Goal: Register for event/course

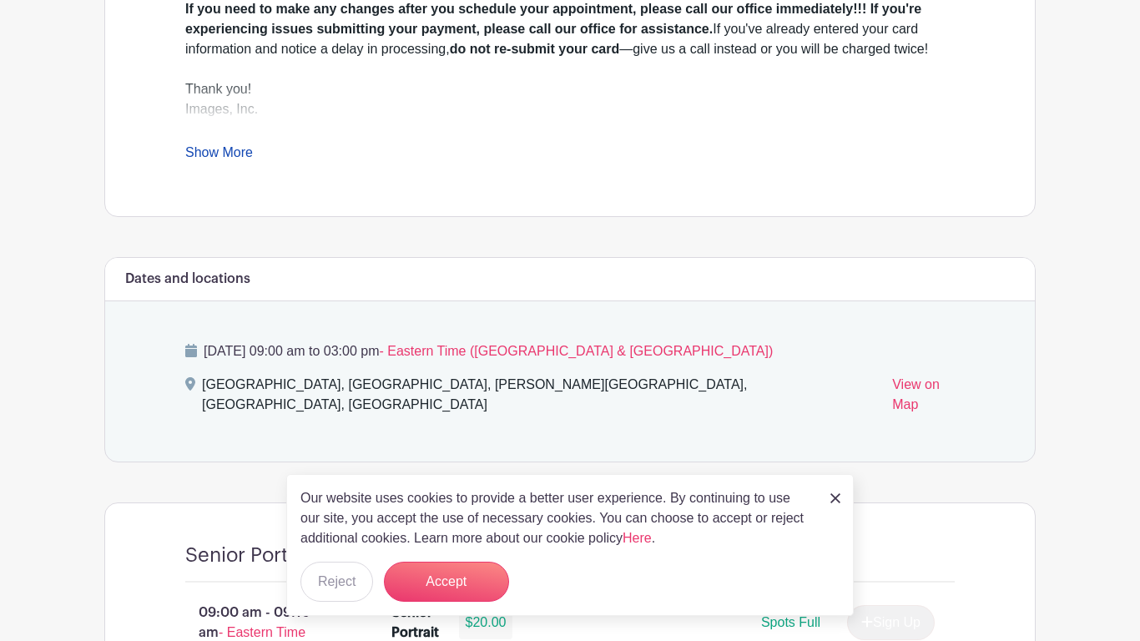
scroll to position [623, 0]
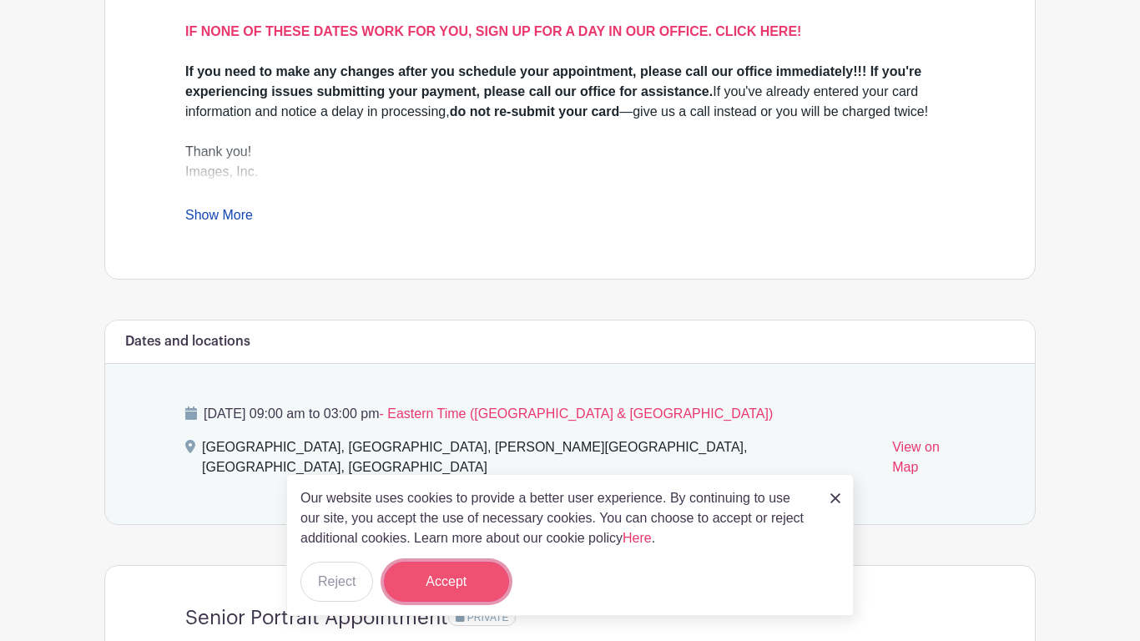
click at [452, 571] on button "Accept" at bounding box center [446, 582] width 125 height 40
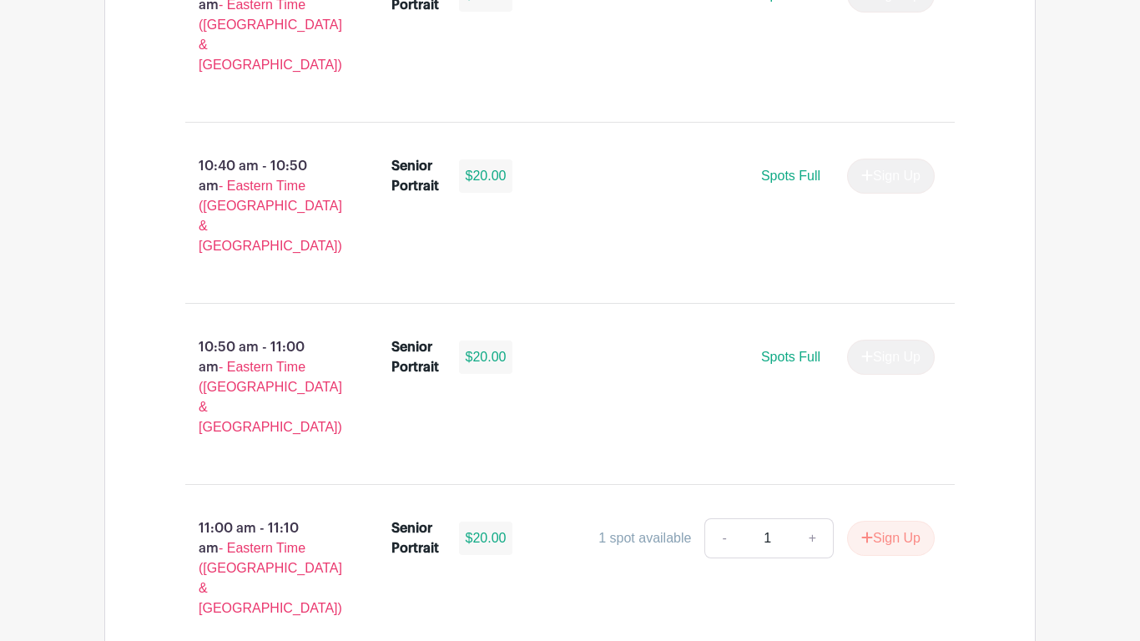
scroll to position [2941, 0]
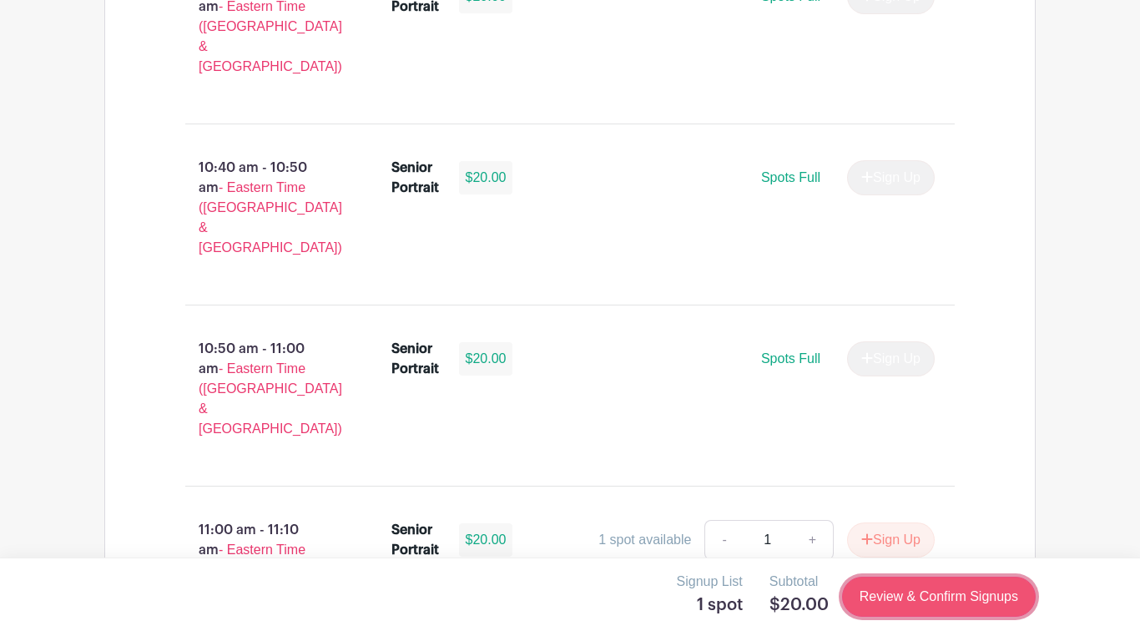
click at [964, 605] on link "Review & Confirm Signups" at bounding box center [939, 597] width 194 height 40
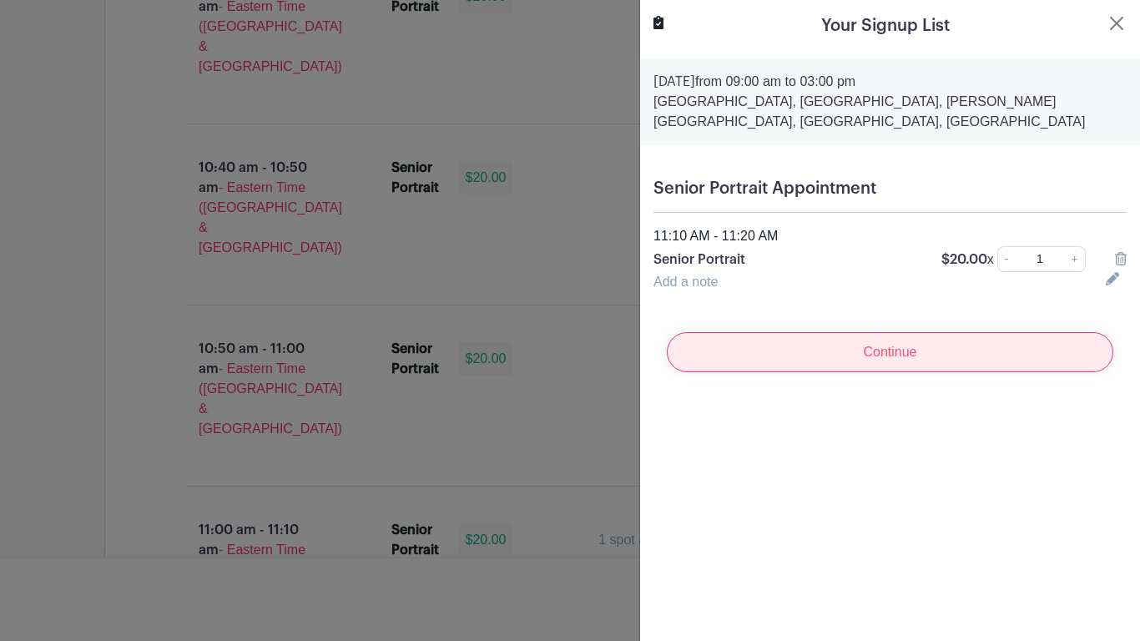
click at [904, 355] on input "Continue" at bounding box center [890, 352] width 447 height 40
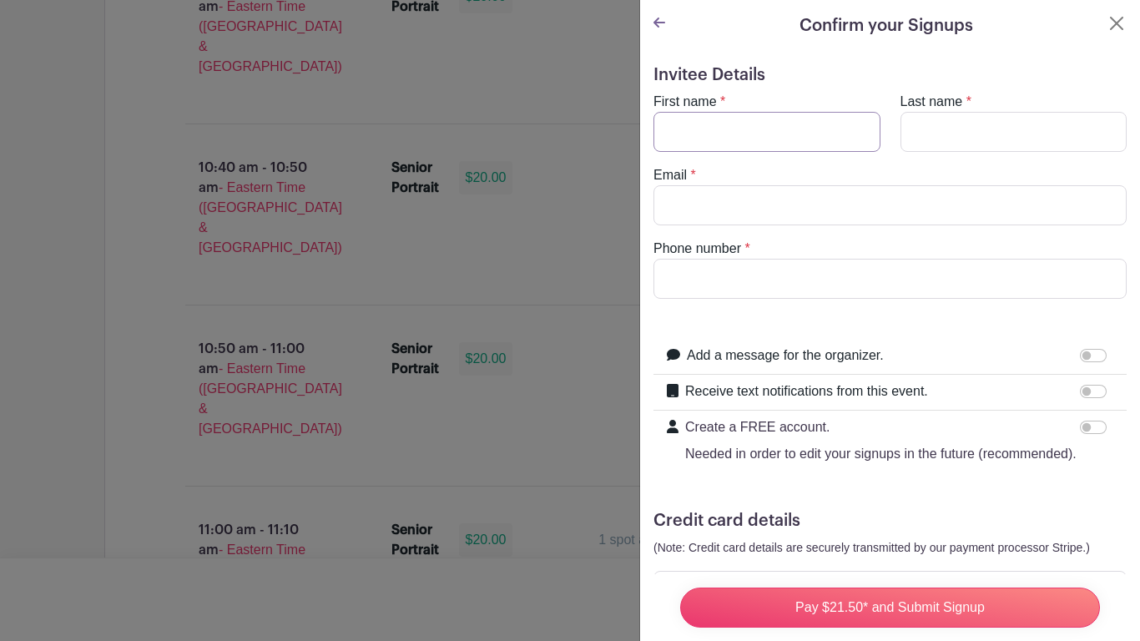
click at [703, 142] on input "First name" at bounding box center [766, 132] width 227 height 40
type input "[PERSON_NAME]"
type input "Ni"
type input "[EMAIL_ADDRESS][DOMAIN_NAME]"
type input "8643738726"
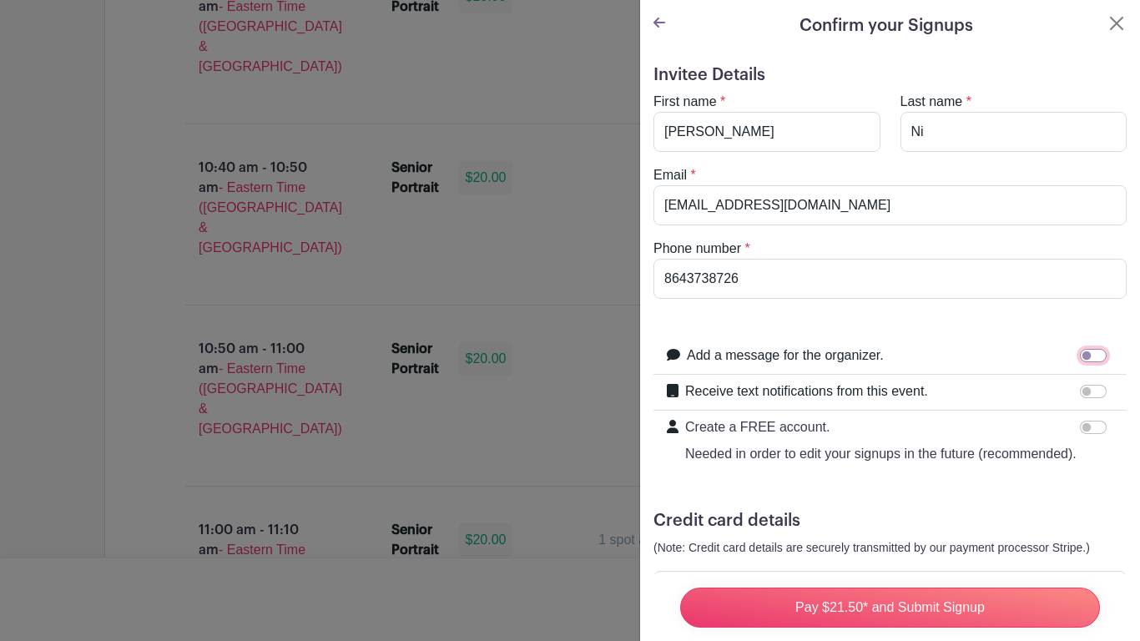
click at [1091, 361] on input "Add a message for the organizer." at bounding box center [1093, 355] width 27 height 13
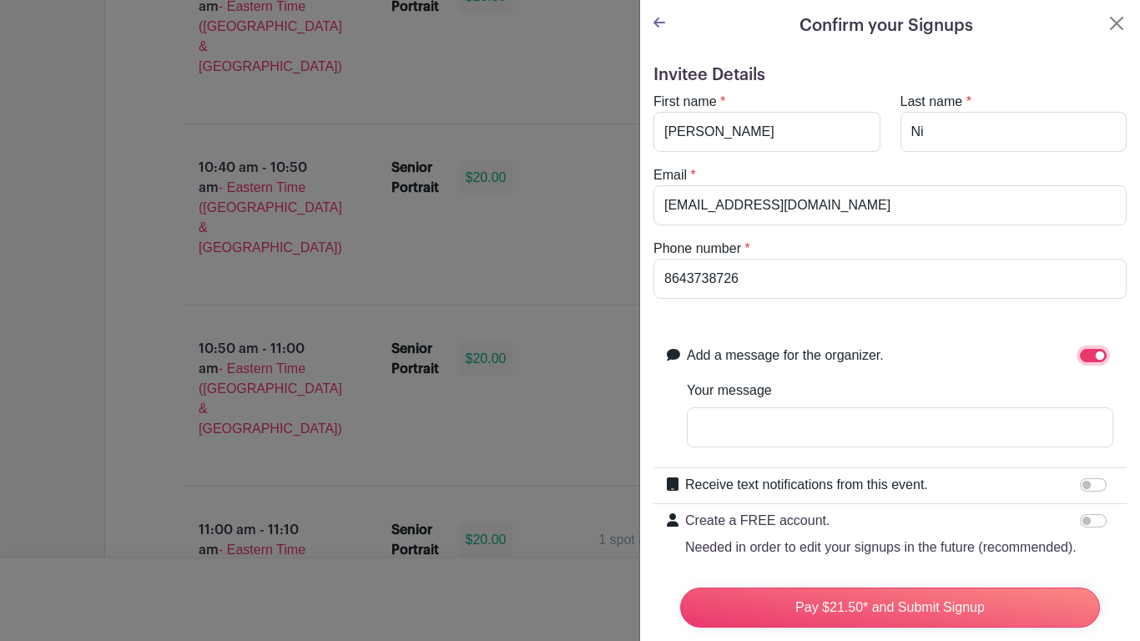
click at [1085, 357] on input "Add a message for the organizer." at bounding box center [1093, 355] width 27 height 13
checkbox input "false"
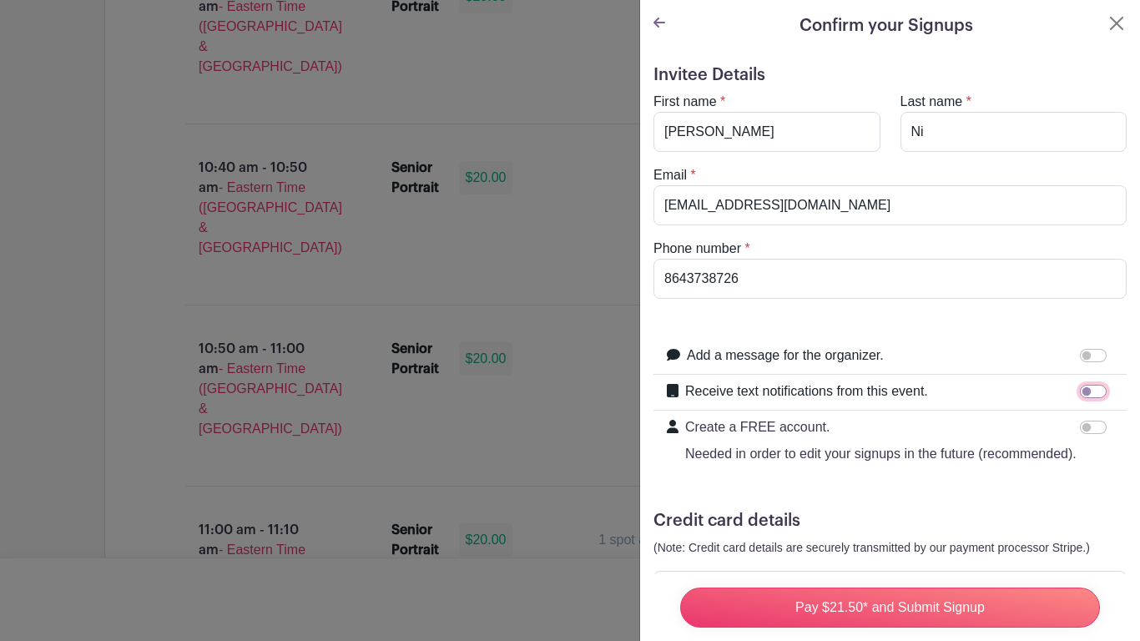
click at [1087, 390] on input "Receive text notifications from this event." at bounding box center [1093, 391] width 27 height 13
checkbox input "true"
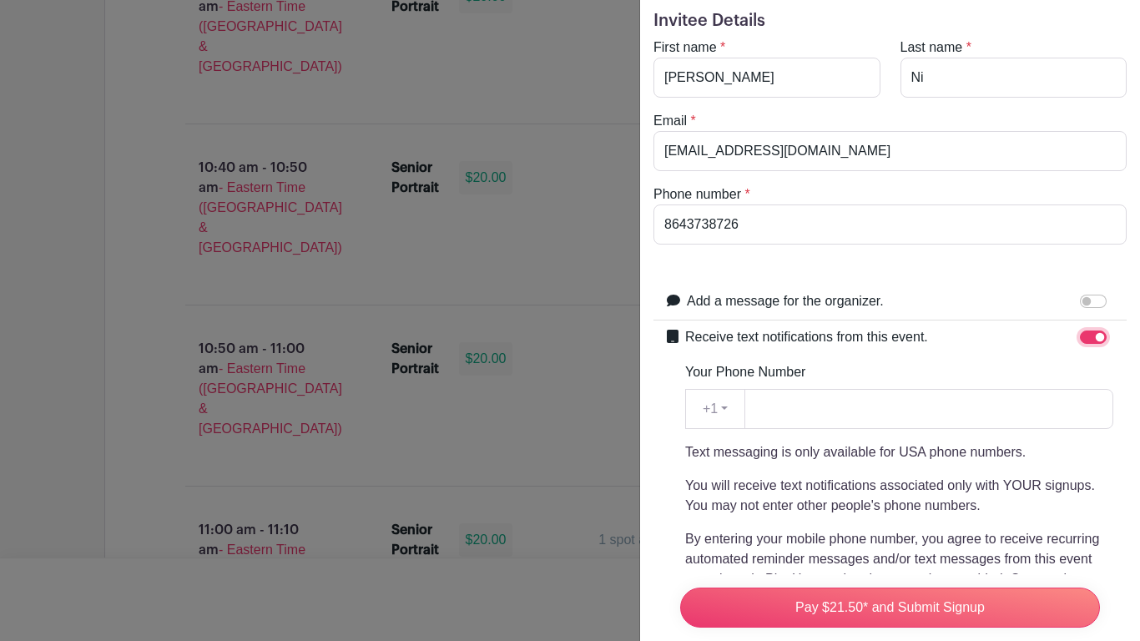
scroll to position [55, 0]
click at [1057, 403] on input "Your Phone Number" at bounding box center [928, 408] width 369 height 40
type input "8646039346"
click at [936, 526] on div "Text messaging is only available for USA phone numbers. You will receive text n…" at bounding box center [899, 545] width 428 height 207
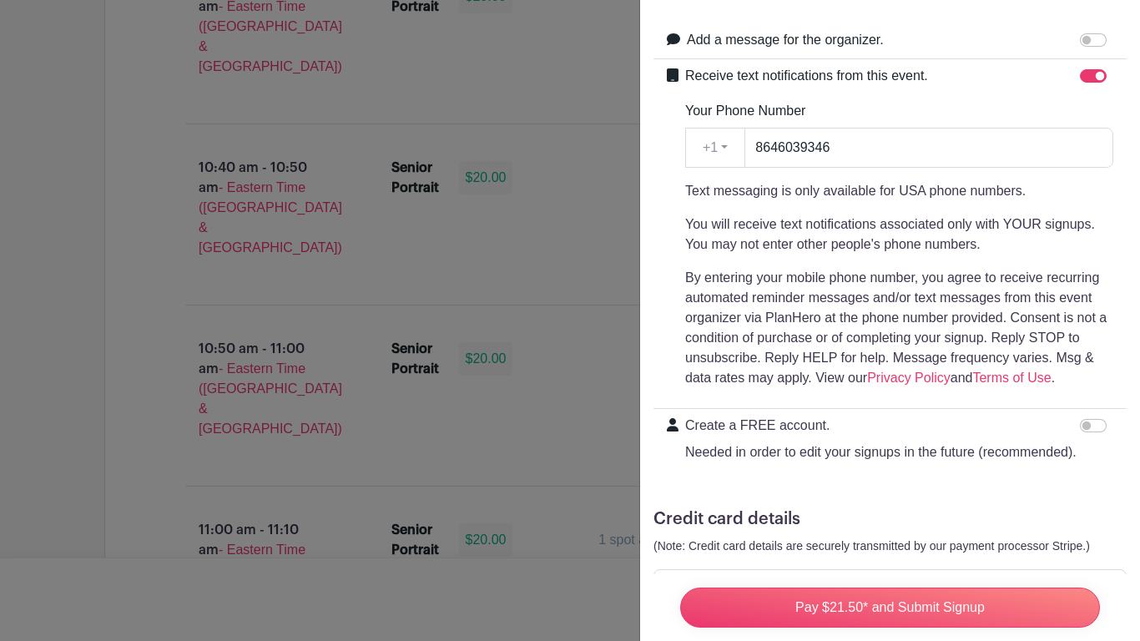
scroll to position [320, 0]
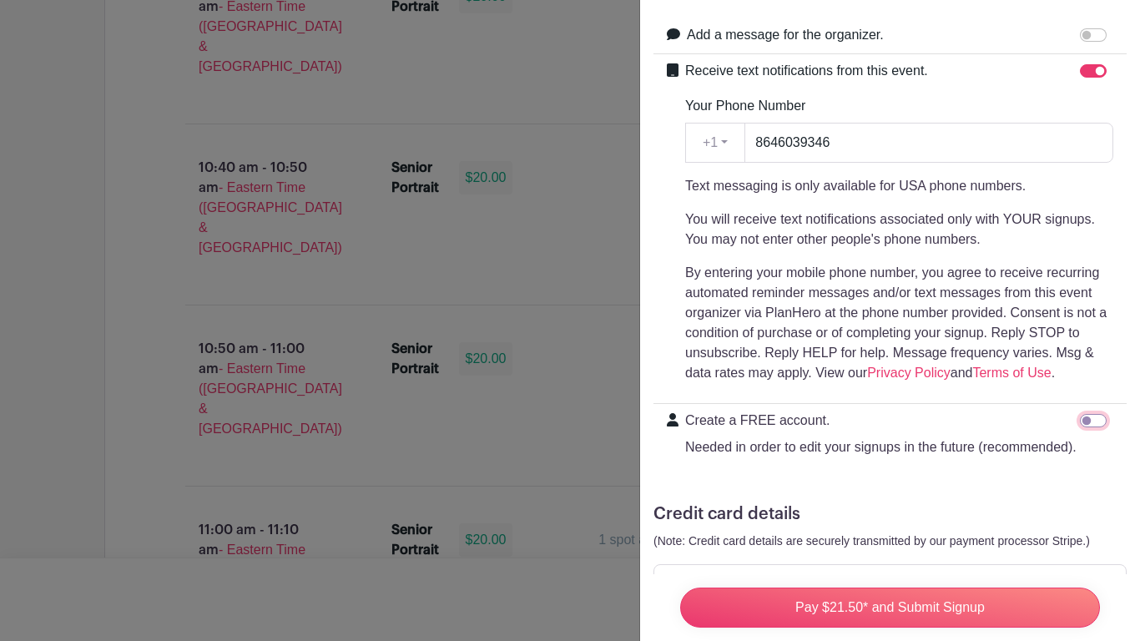
click at [1092, 419] on input "Create a FREE account. Needed in order to edit your signups in the future (reco…" at bounding box center [1093, 420] width 27 height 13
checkbox input "true"
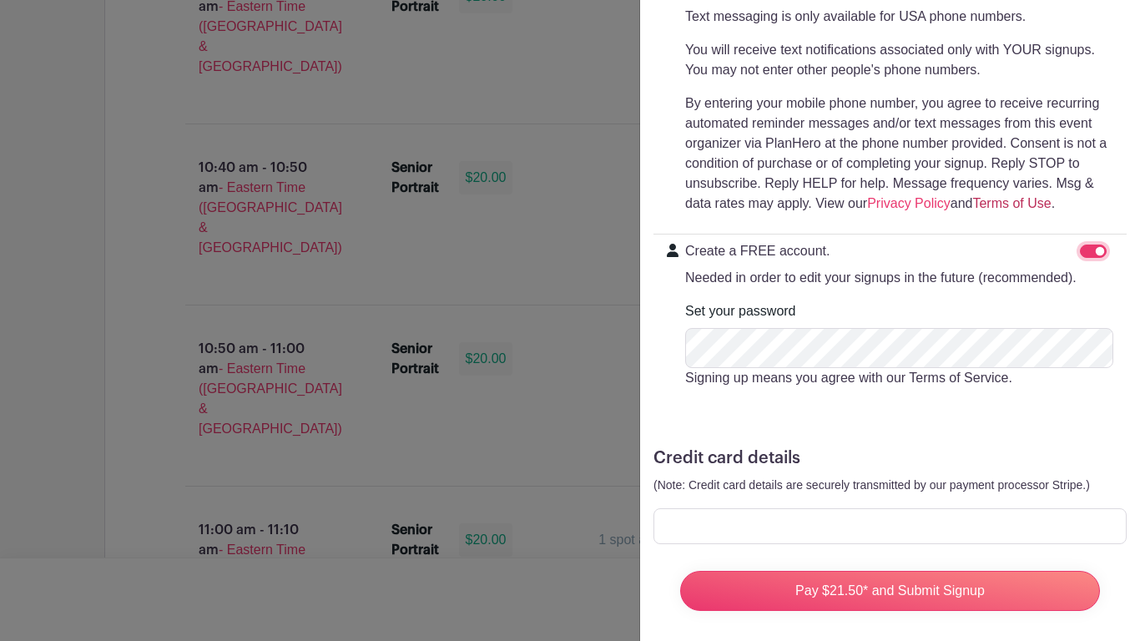
scroll to position [489, 0]
click at [1005, 412] on form "Invitee Details First name * [PERSON_NAME] Last name * [PERSON_NAME] Email * [E…" at bounding box center [889, 100] width 473 height 1049
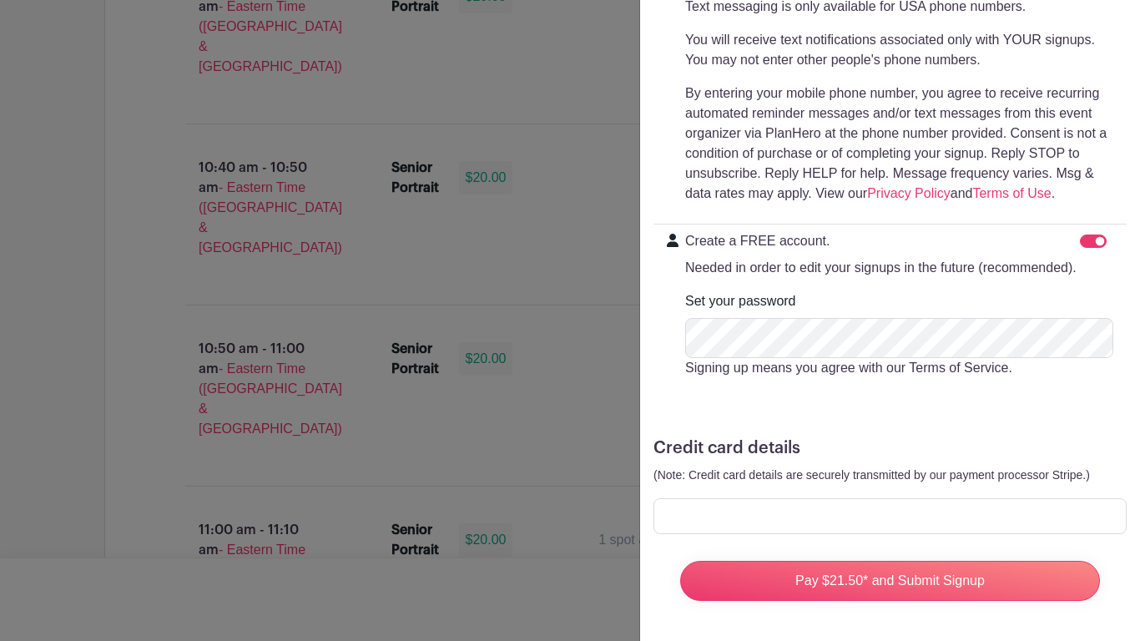
scroll to position [487, 0]
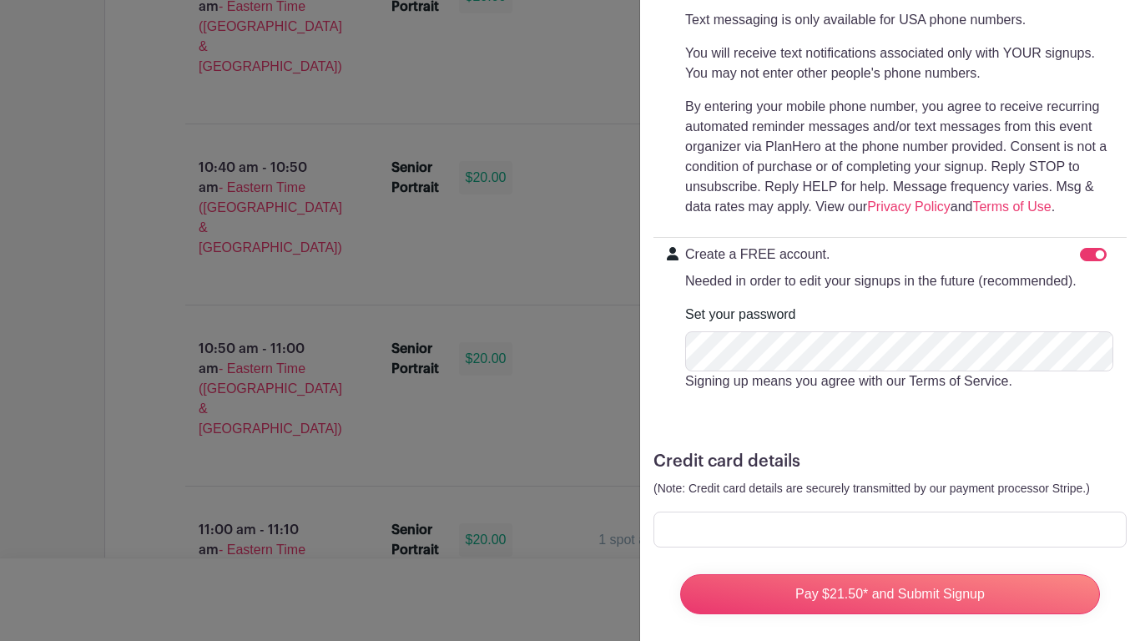
click at [924, 512] on div at bounding box center [889, 530] width 473 height 36
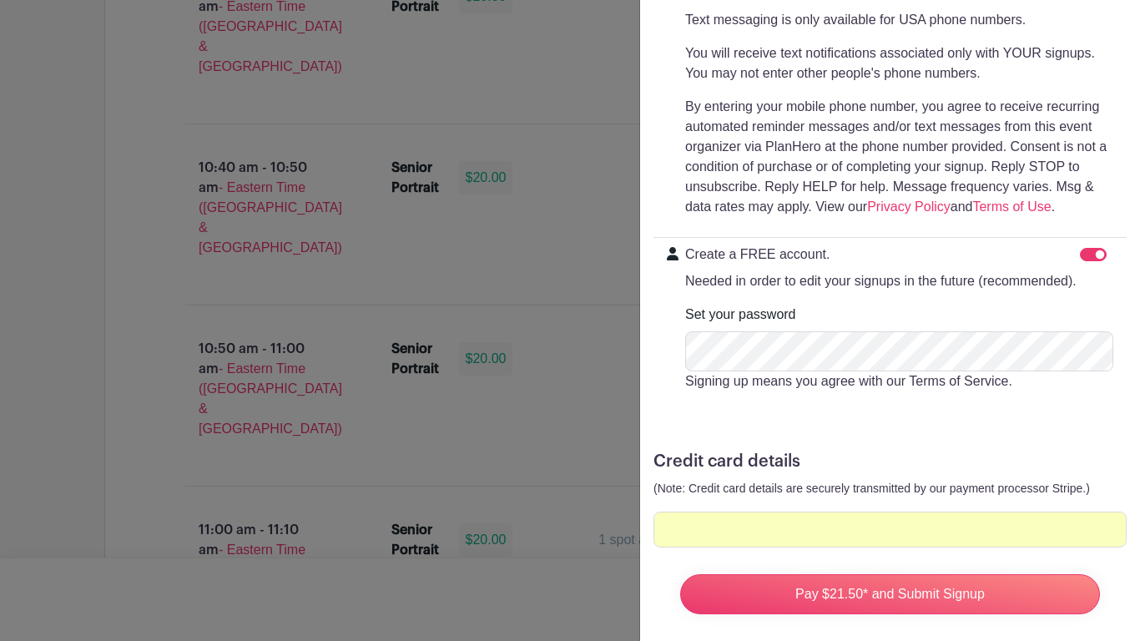
scroll to position [500, 0]
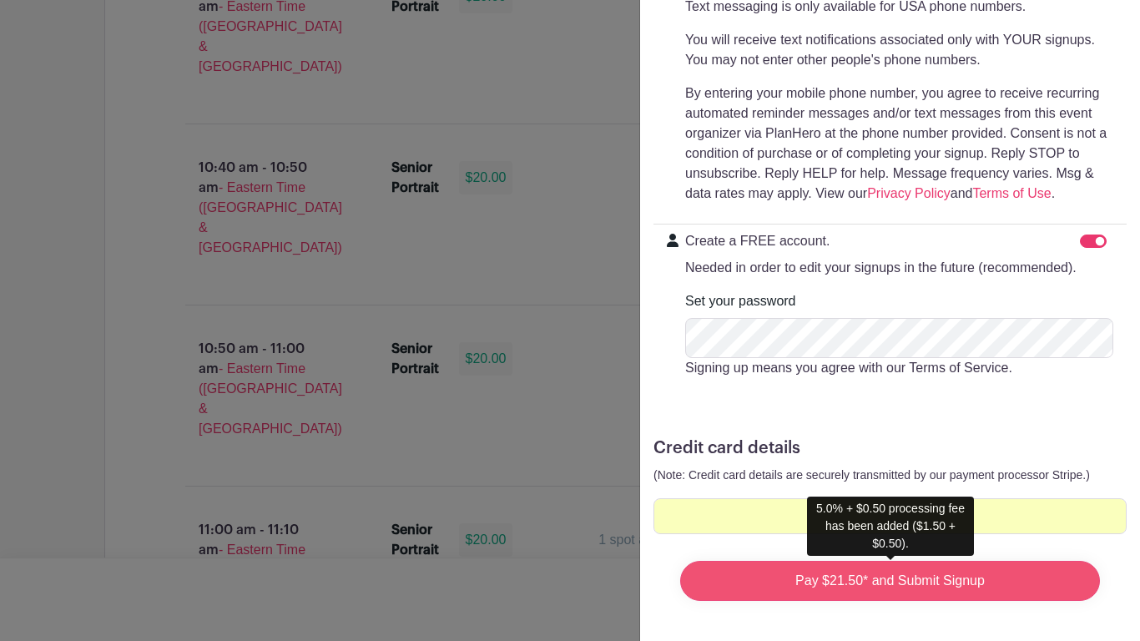
click at [888, 577] on input "Pay $21.50* and Submit Signup" at bounding box center [890, 581] width 420 height 40
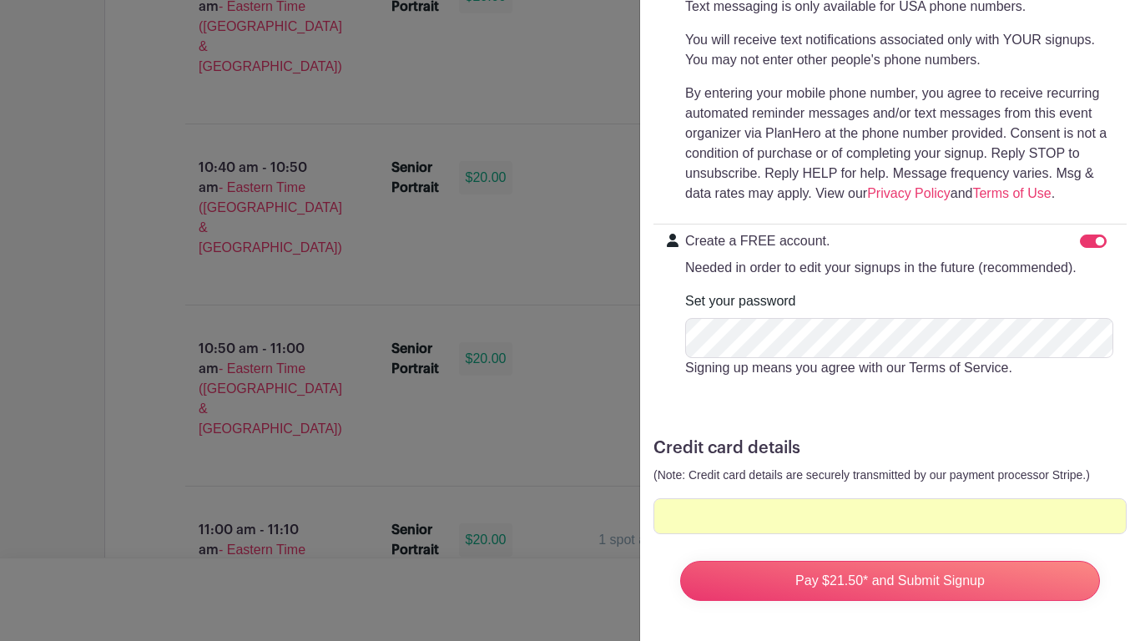
click at [794, 507] on div at bounding box center [889, 516] width 473 height 36
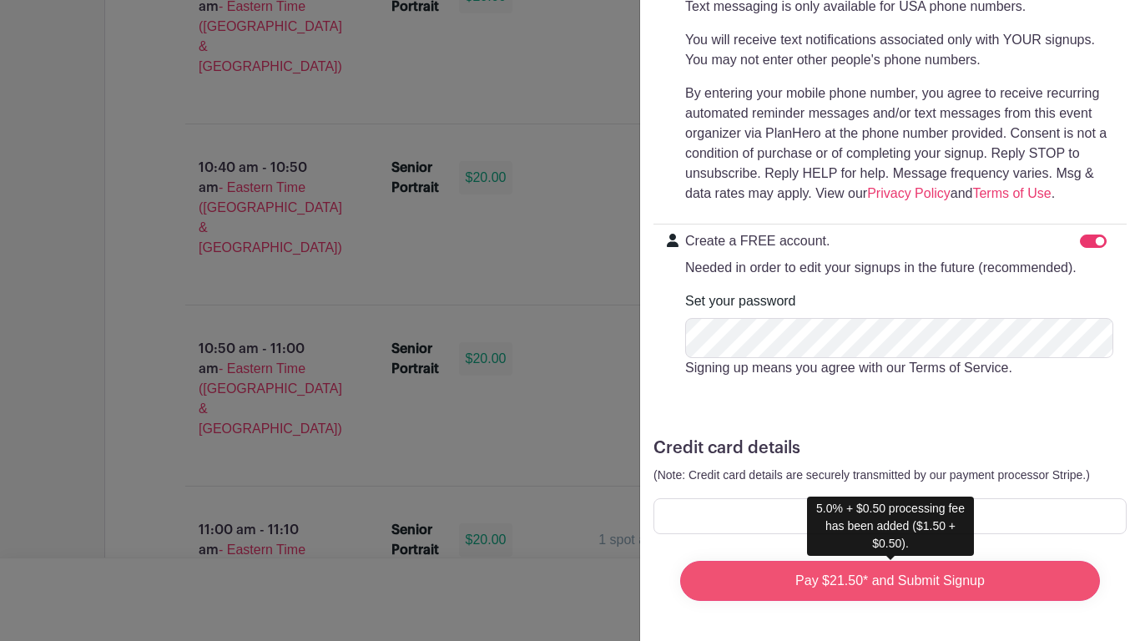
click at [911, 576] on input "Pay $21.50* and Submit Signup" at bounding box center [890, 581] width 420 height 40
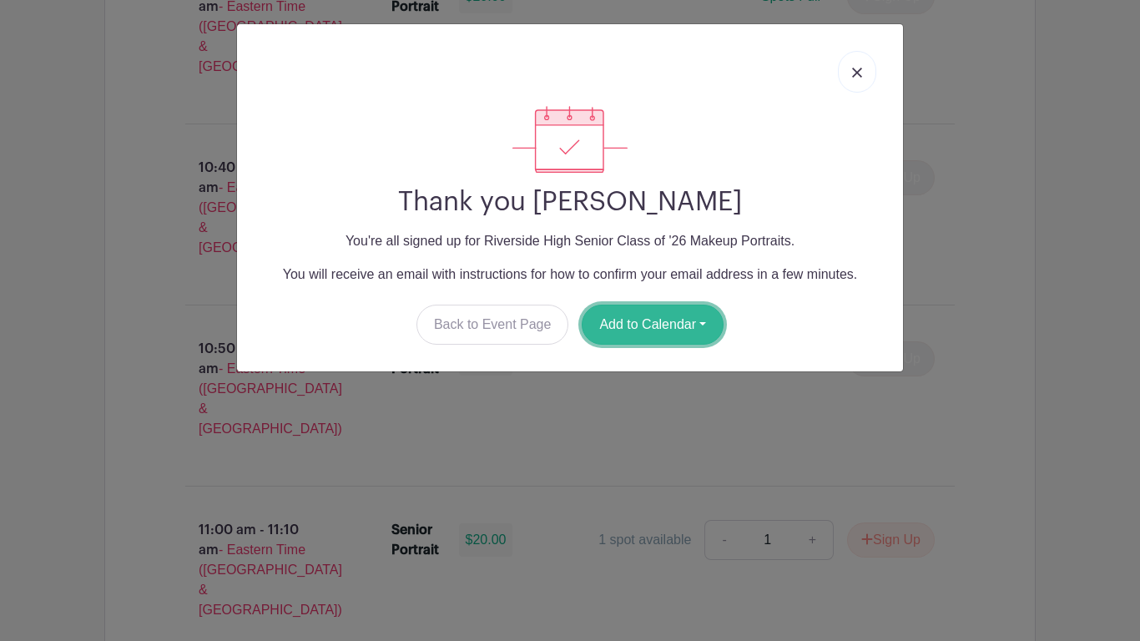
click at [647, 313] on button "Add to Calendar" at bounding box center [653, 325] width 142 height 40
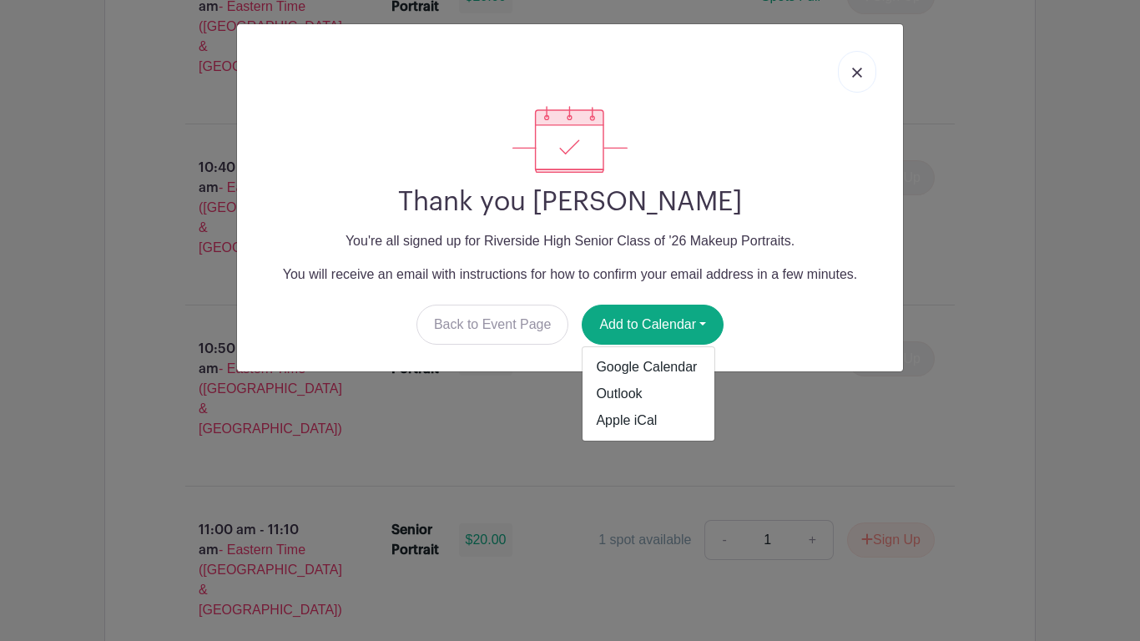
click at [862, 80] on link at bounding box center [857, 72] width 38 height 42
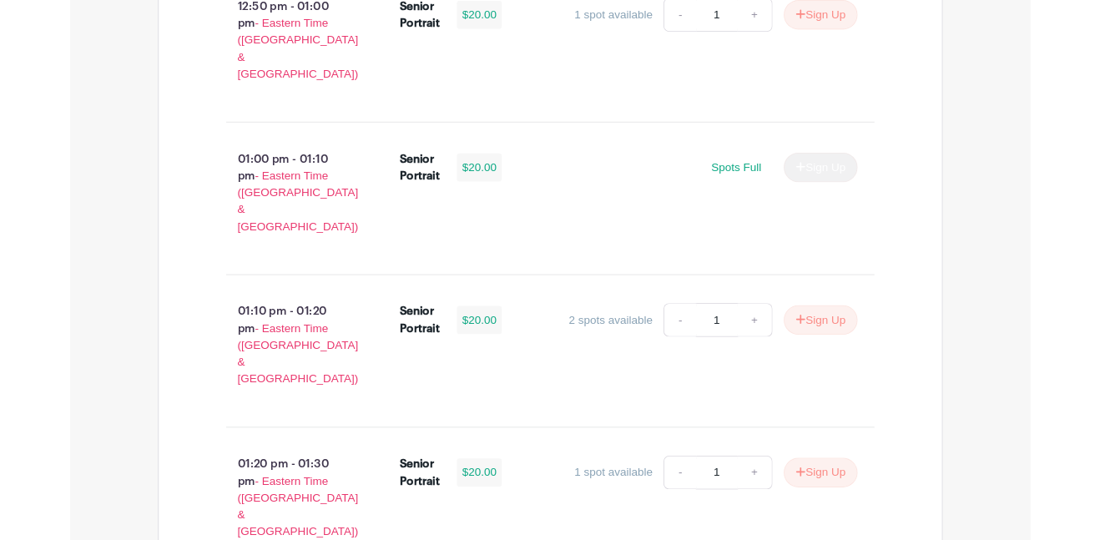
scroll to position [5897, 0]
